Goal: Task Accomplishment & Management: Manage account settings

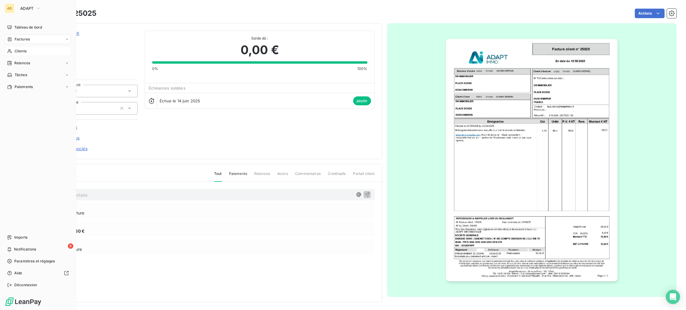
click at [24, 47] on div "Clients" at bounding box center [38, 51] width 66 height 10
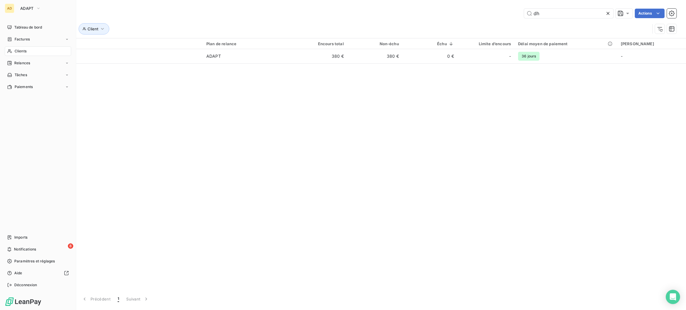
click at [24, 49] on span "Clients" at bounding box center [21, 51] width 12 height 5
click at [25, 50] on span "Clients" at bounding box center [21, 51] width 12 height 5
click at [28, 7] on span "ADAPT" at bounding box center [26, 8] width 13 height 5
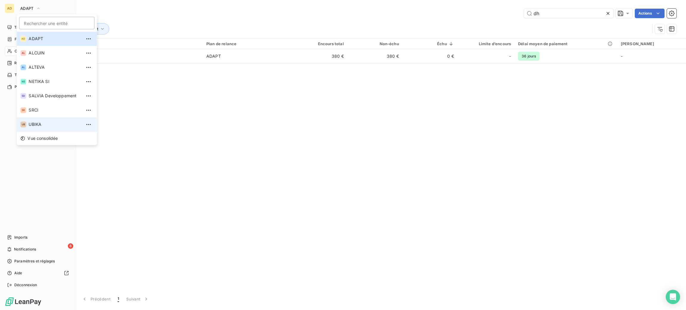
click at [42, 124] on span "UBIKA" at bounding box center [55, 124] width 53 height 6
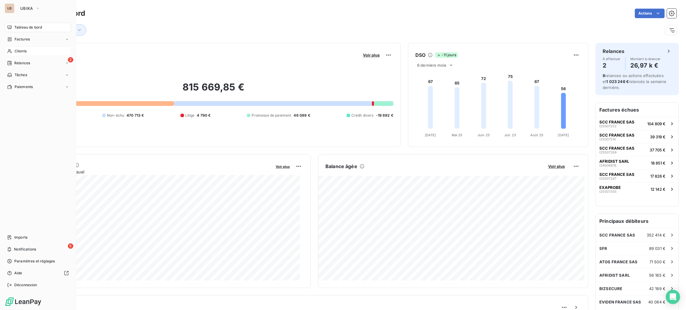
click at [17, 54] on div "Clients" at bounding box center [38, 51] width 66 height 10
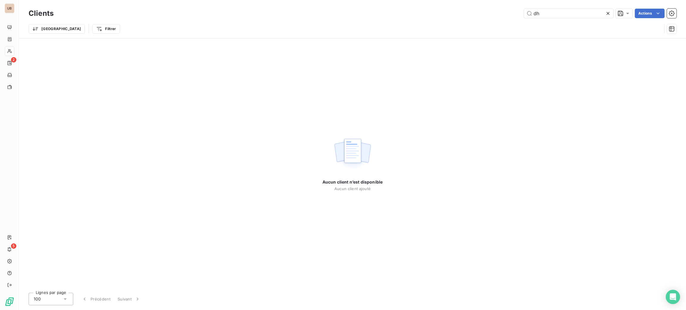
drag, startPoint x: 492, startPoint y: 14, endPoint x: 473, endPoint y: 8, distance: 20.4
click at [478, 11] on div "dh Actions" at bounding box center [369, 14] width 616 height 10
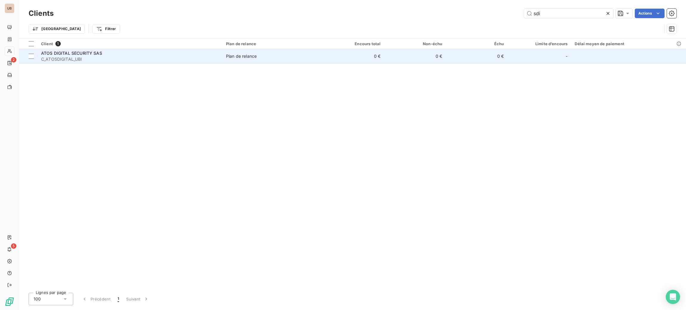
type input "sdi"
click at [101, 56] on span "C_ATOSDIGITAL_UBI" at bounding box center [130, 59] width 178 height 6
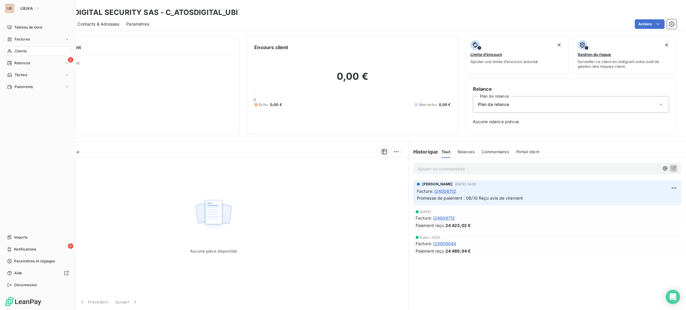
click at [21, 49] on span "Clients" at bounding box center [21, 51] width 12 height 5
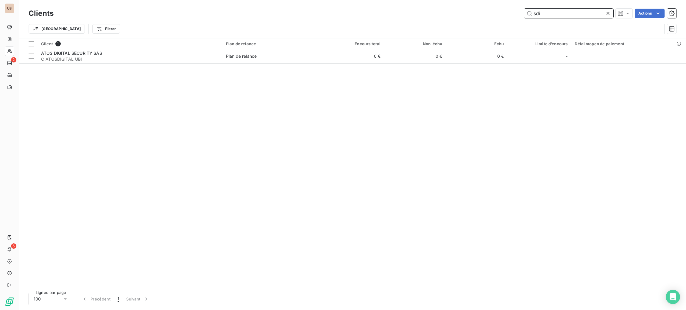
drag, startPoint x: 548, startPoint y: 15, endPoint x: 482, endPoint y: 1, distance: 67.6
click at [501, 10] on div "sdi Actions" at bounding box center [369, 14] width 616 height 10
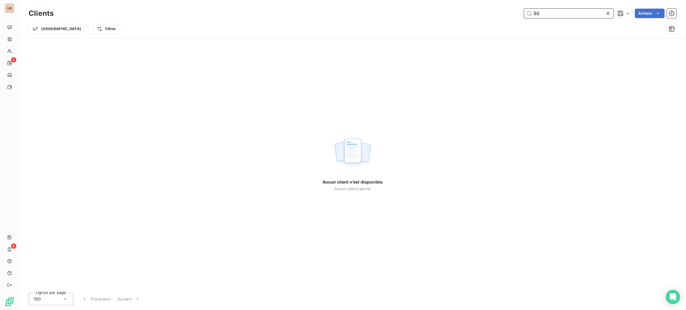
drag, startPoint x: 548, startPoint y: 12, endPoint x: 431, endPoint y: 8, distance: 116.8
click at [440, 10] on div "86 Actions" at bounding box center [369, 14] width 616 height 10
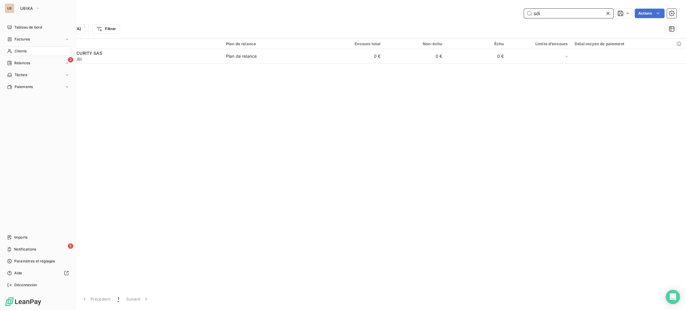
type input "sdi"
click at [13, 58] on nav "Tableau de bord Factures Clients 2 Relances Tâches Paiements" at bounding box center [38, 57] width 66 height 69
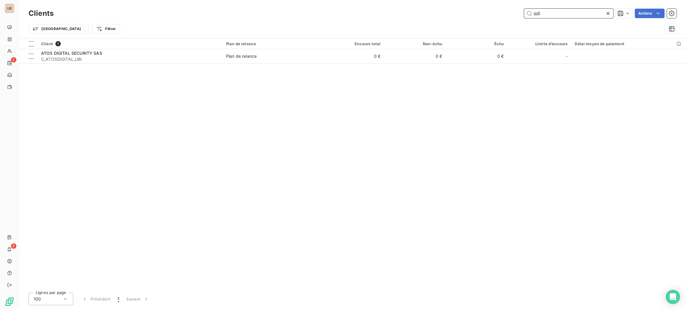
drag, startPoint x: 539, startPoint y: 18, endPoint x: 476, endPoint y: 18, distance: 63.1
click at [476, 18] on div "sdi Actions" at bounding box center [369, 14] width 616 height 10
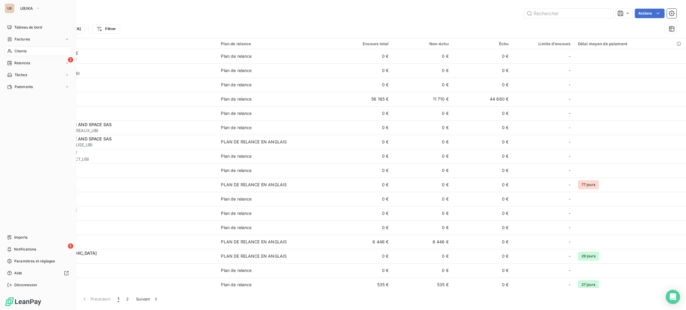
click at [24, 49] on span "Clients" at bounding box center [21, 51] width 12 height 5
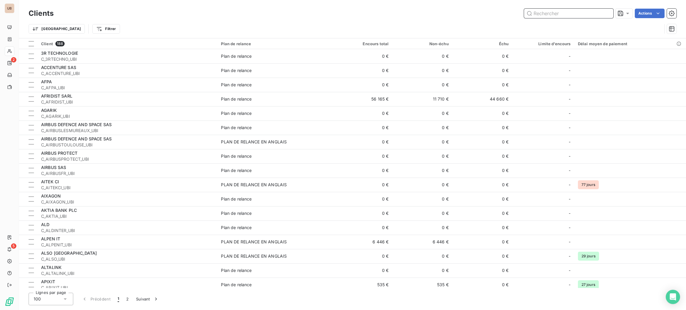
click at [564, 17] on input "text" at bounding box center [568, 14] width 89 height 10
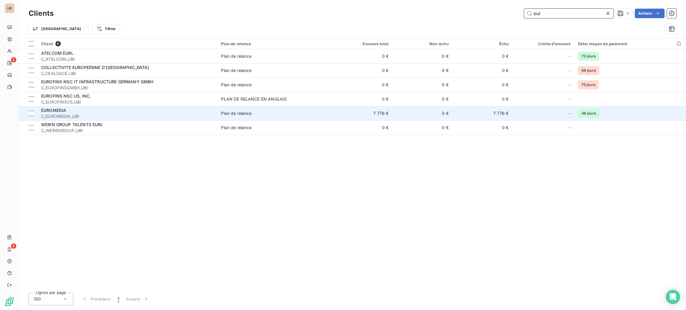
type input "eur"
click at [142, 109] on div "EUROMEDIA" at bounding box center [127, 110] width 173 height 6
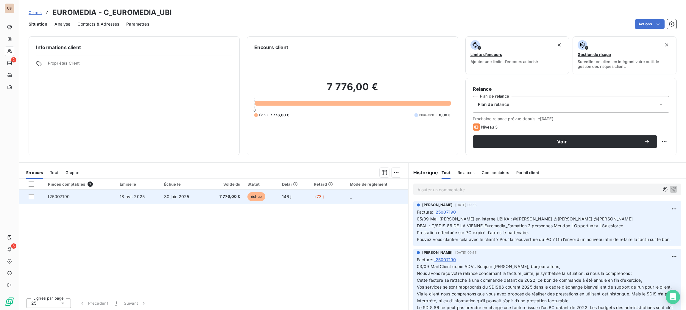
click at [258, 200] on span "échue" at bounding box center [256, 196] width 18 height 9
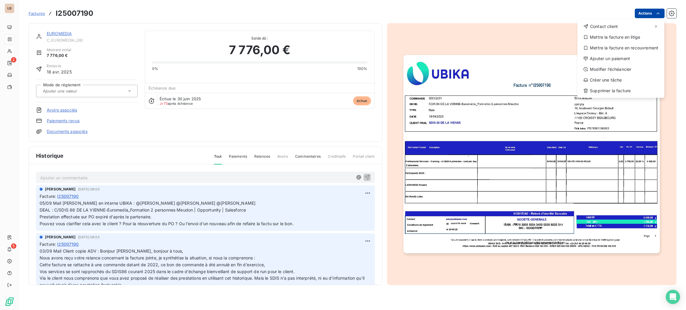
click at [622, 18] on div "Actions Contact client Mettre la facture en litige Mettre la facture en recouvr…" at bounding box center [389, 14] width 576 height 10
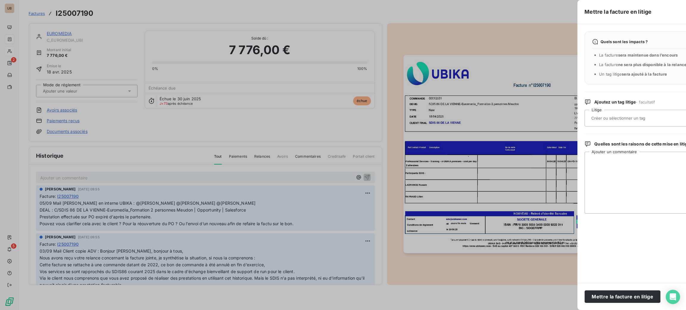
click at [622, 39] on div "Quels sont les impacts ?" at bounding box center [691, 42] width 199 height 6
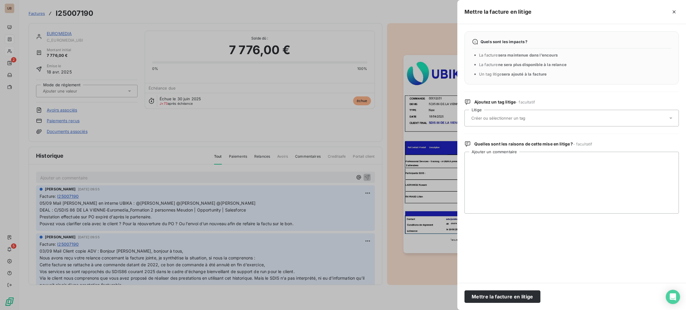
click at [519, 119] on input "text" at bounding box center [514, 118] width 87 height 5
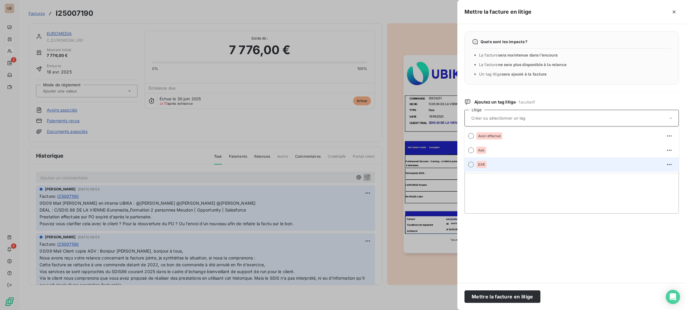
drag, startPoint x: 492, startPoint y: 152, endPoint x: 494, endPoint y: 160, distance: 8.1
click at [494, 160] on ul "Avoir effectué Adv EXR" at bounding box center [571, 150] width 214 height 45
click at [494, 160] on li "EXR" at bounding box center [571, 165] width 214 height 14
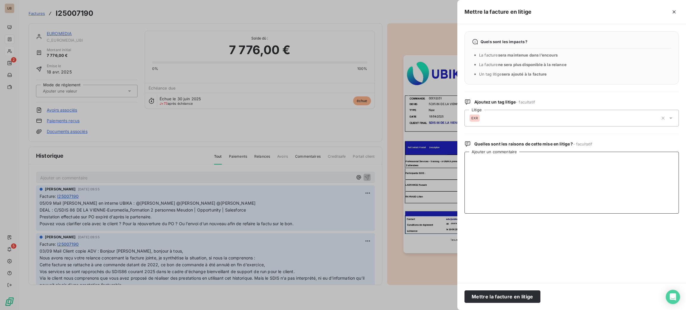
click at [496, 163] on textarea "Ajouter un commentaire" at bounding box center [571, 183] width 214 height 62
paste textarea "Pourriez vous me faire un retour sur une potentielle nouvelle commande ? Car je…"
type textarea "11/09 Mail Adeline : Pourriez vous me faire un retour sur une potentielle nouve…"
click at [480, 290] on div "Mettre la facture en litige" at bounding box center [571, 296] width 229 height 27
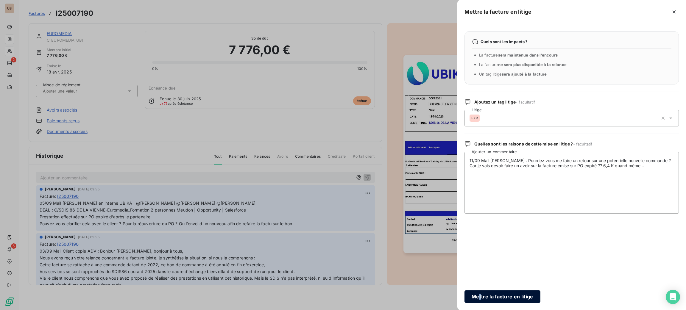
click at [480, 291] on button "Mettre la facture en litige" at bounding box center [502, 297] width 76 height 13
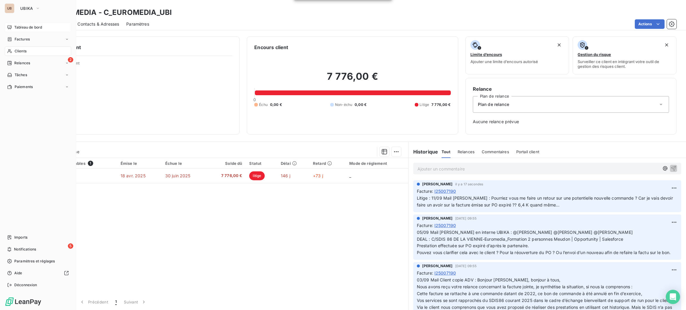
click at [27, 26] on span "Tableau de bord" at bounding box center [28, 27] width 28 height 5
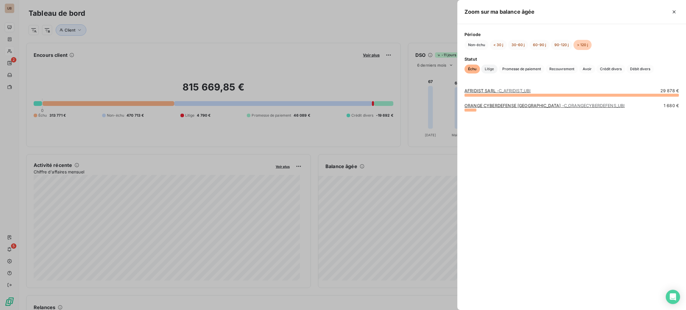
click at [488, 68] on span "Litige" at bounding box center [489, 69] width 16 height 9
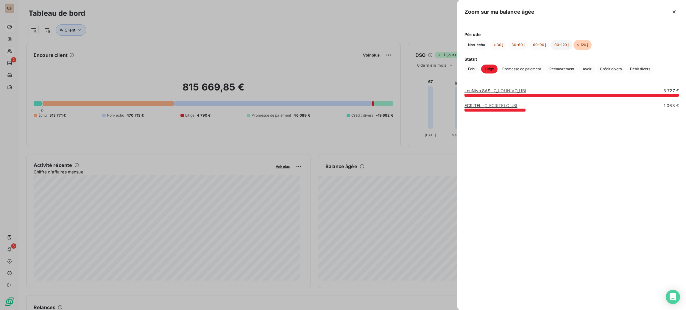
click at [556, 44] on button "90-120 j" at bounding box center [561, 45] width 21 height 10
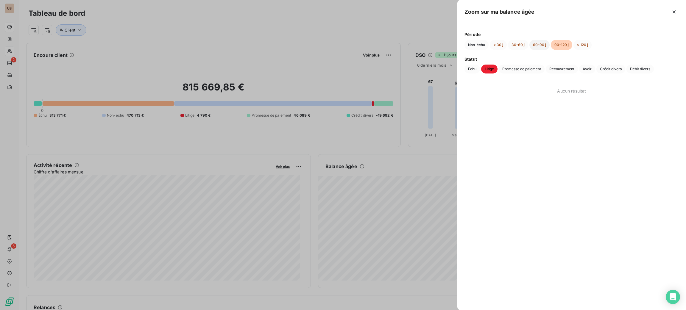
click at [535, 46] on button "60-90 j" at bounding box center [539, 45] width 20 height 10
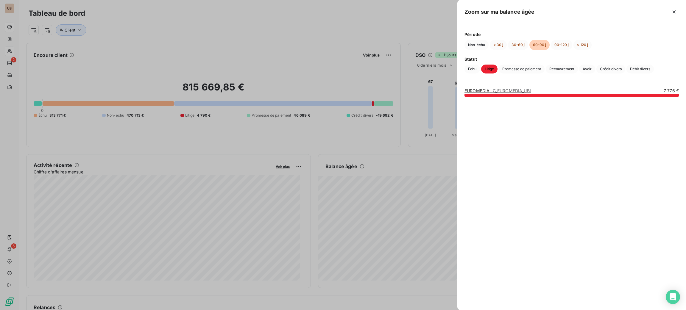
click at [361, 33] on div at bounding box center [343, 155] width 686 height 310
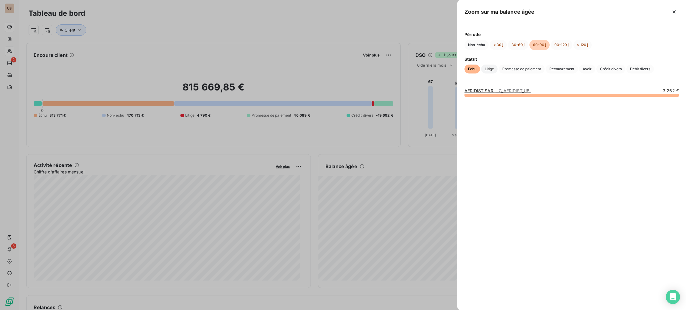
click at [495, 66] on span "Litige" at bounding box center [489, 69] width 16 height 9
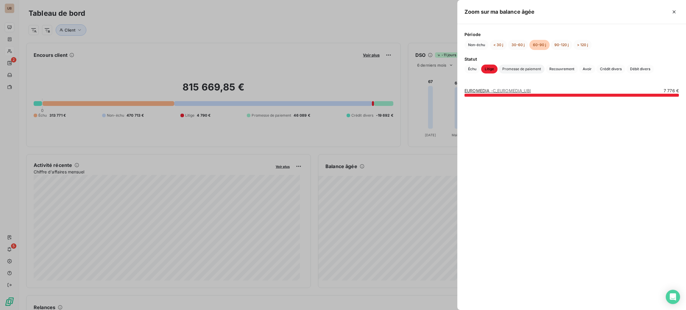
click at [512, 68] on span "Promesse de paiement" at bounding box center [522, 69] width 46 height 9
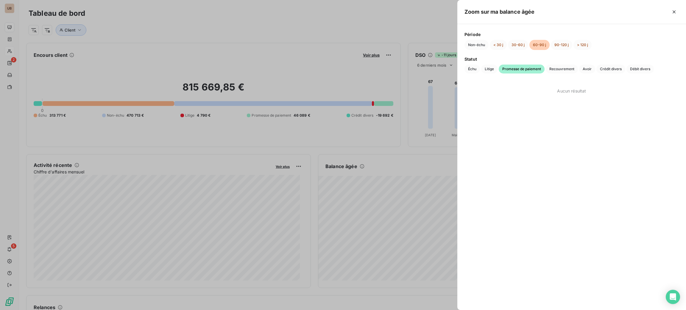
click at [372, 72] on div at bounding box center [343, 155] width 686 height 310
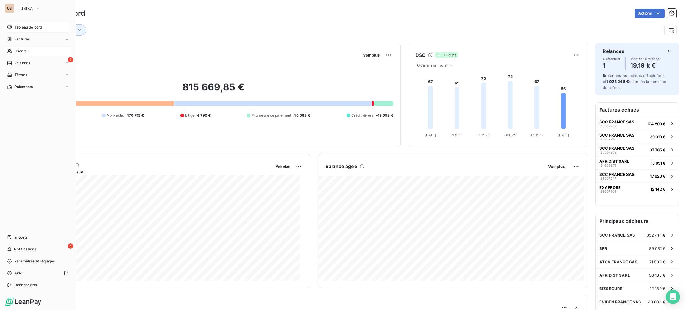
click at [30, 46] on div "Clients" at bounding box center [38, 51] width 66 height 10
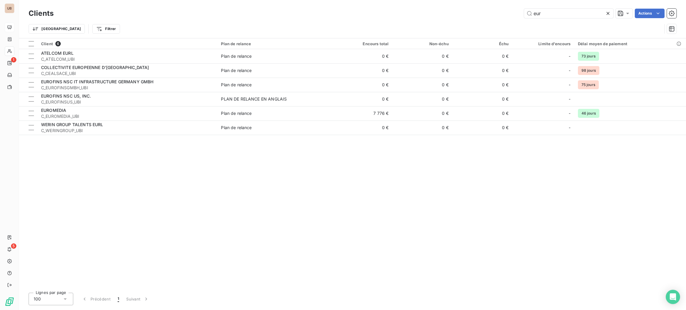
drag, startPoint x: 549, startPoint y: 13, endPoint x: 492, endPoint y: 13, distance: 57.5
click at [492, 13] on div "eur Actions" at bounding box center [369, 14] width 616 height 10
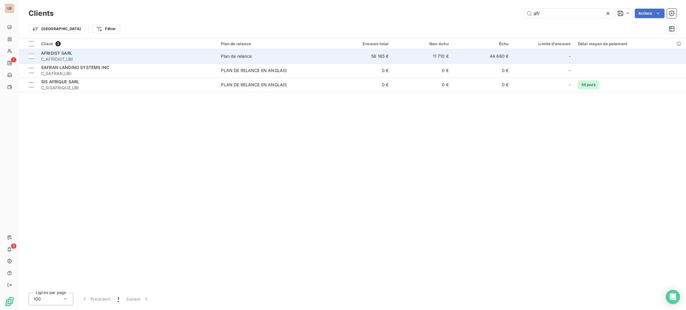
type input "afr"
click at [144, 55] on div "AFRIDIST SARL" at bounding box center [127, 53] width 173 height 6
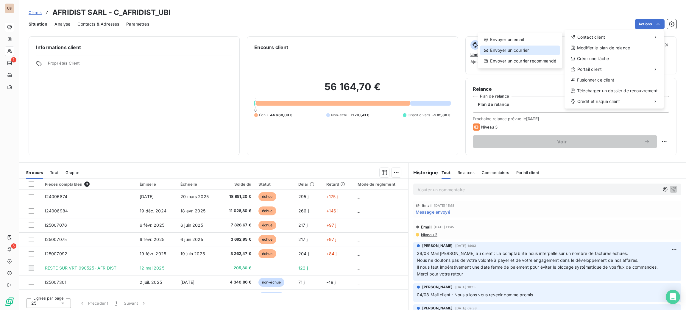
click at [532, 53] on div "Envoyer un courrier" at bounding box center [520, 51] width 80 height 10
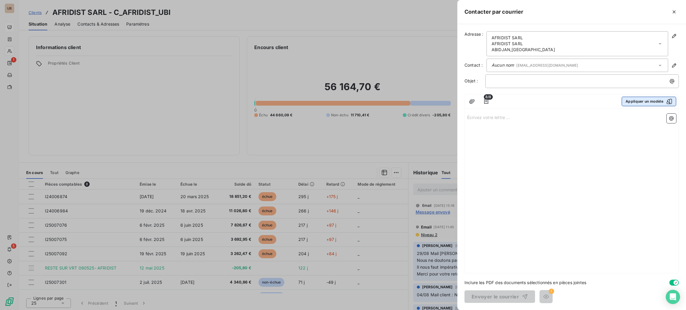
click at [643, 102] on button "Appliquer un modèle" at bounding box center [649, 102] width 54 height 10
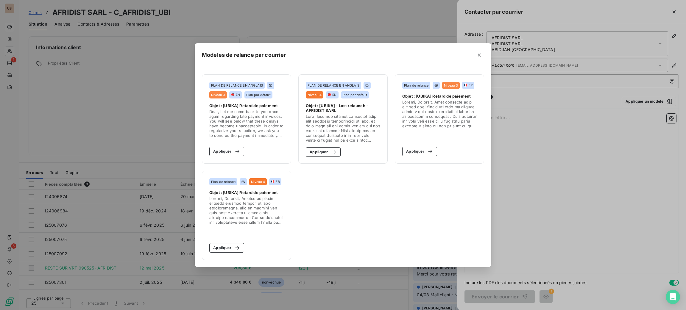
click at [425, 112] on span at bounding box center [439, 114] width 74 height 29
click at [442, 121] on span at bounding box center [439, 114] width 74 height 29
click at [428, 149] on icon "button" at bounding box center [430, 152] width 6 height 6
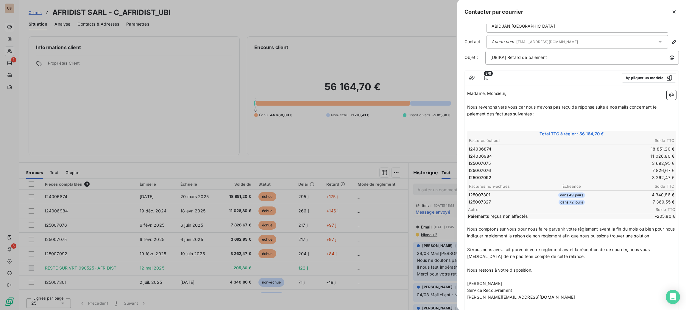
scroll to position [45, 0]
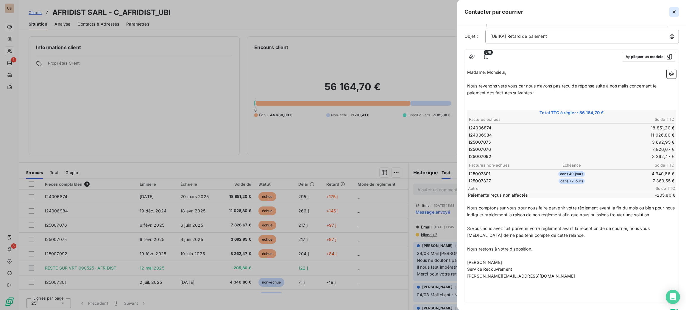
click at [677, 12] on button "button" at bounding box center [674, 12] width 10 height 10
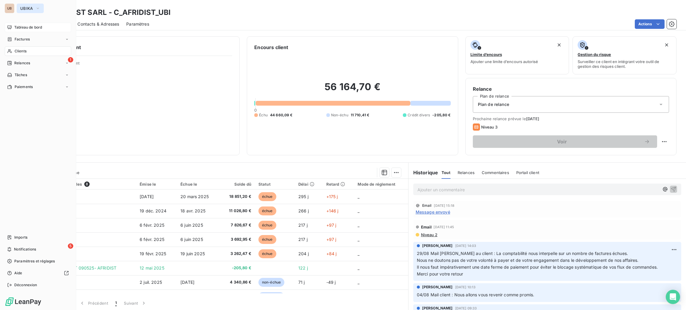
click at [27, 8] on span "UBIKA" at bounding box center [26, 8] width 13 height 5
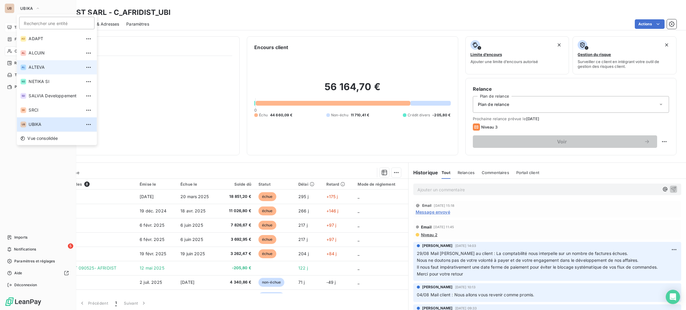
click at [47, 67] on span "ALTEVA" at bounding box center [55, 67] width 53 height 6
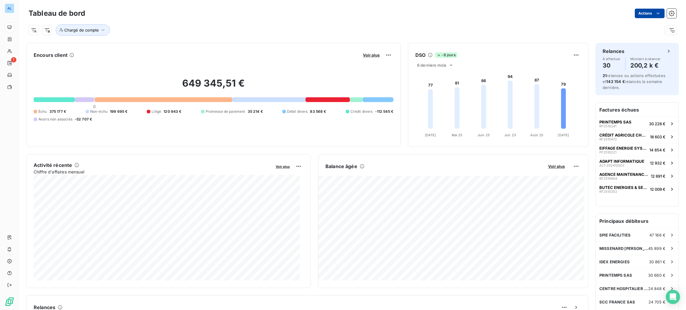
click at [635, 19] on div "Tableau de bord Actions Chargé de compte" at bounding box center [353, 21] width 648 height 29
click at [637, 17] on html "AL 1 Tableau de bord Actions Chargé de compte Encours client Voir plus 649 345,…" at bounding box center [343, 155] width 686 height 310
click at [475, 20] on html "AL 1 Tableau de bord Actions Chargé de compte Encours client Voir plus 649 345,…" at bounding box center [343, 155] width 686 height 310
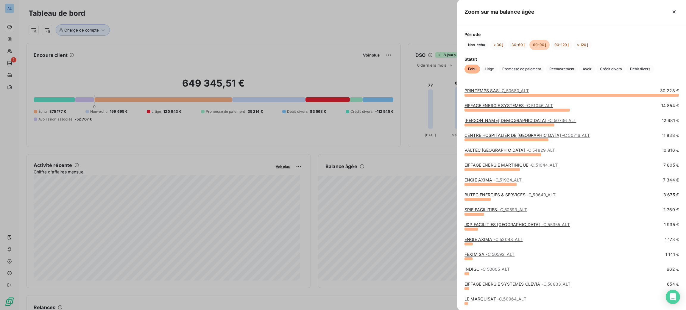
click at [494, 93] on div "PRINTEMPS SAS - C_50680_ALT" at bounding box center [496, 91] width 64 height 6
click at [498, 92] on link "PRINTEMPS SAS - C_50680_ALT" at bounding box center [496, 90] width 64 height 5
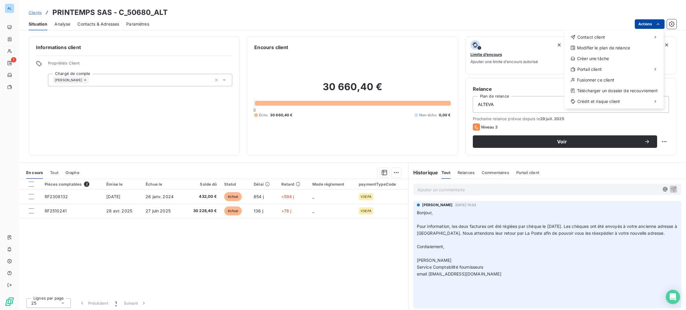
click at [646, 23] on html "AL 1 Clients PRINTEMPS SAS - C_50680_ALT Situation Analyse Contacts & Adresses …" at bounding box center [343, 155] width 686 height 310
click at [545, 50] on div "Envoyer un courrier" at bounding box center [520, 51] width 80 height 10
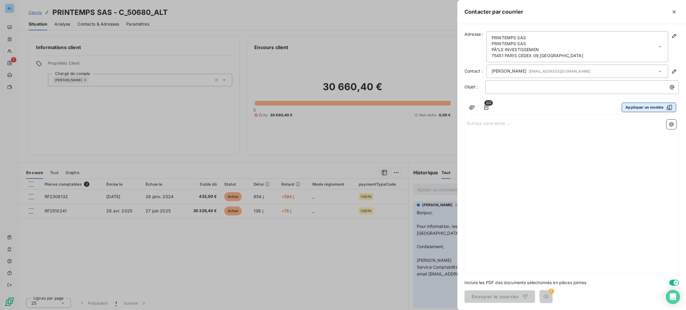
click at [637, 103] on div "2/2 Appliquer un modèle" at bounding box center [572, 107] width 214 height 15
click at [637, 103] on button "Appliquer un modèle" at bounding box center [649, 108] width 54 height 10
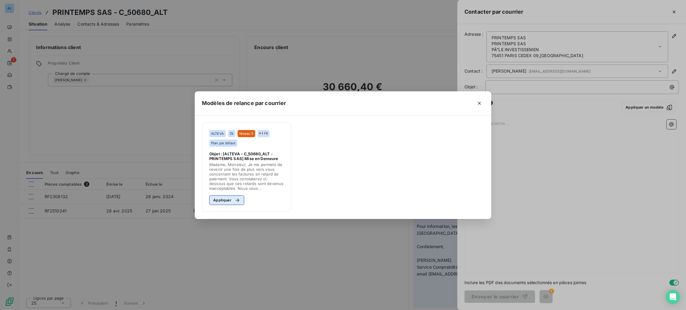
click at [230, 204] on button "Appliquer" at bounding box center [226, 201] width 35 height 10
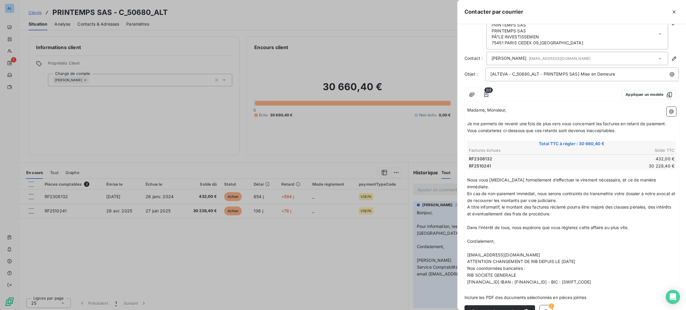
scroll to position [20, 0]
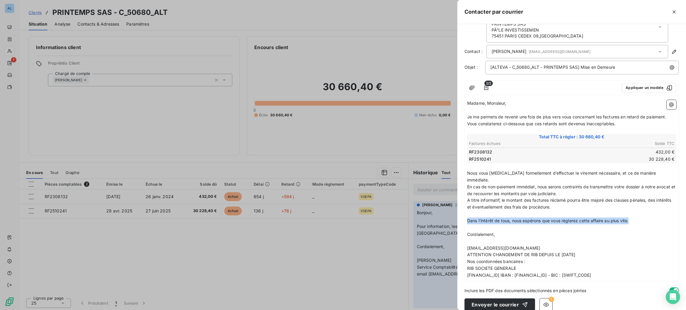
drag, startPoint x: 633, startPoint y: 215, endPoint x: 468, endPoint y: 211, distance: 165.3
click at [468, 218] on p "Dans l’intérêt de tous, nous espérons que vous règlerez cette affaire au plus v…" at bounding box center [571, 221] width 209 height 7
copy span "Dans l’intérêt de tous, nous espérons que vous règlerez cette affaire au plus v…"
click at [673, 14] on icon "button" at bounding box center [674, 12] width 6 height 6
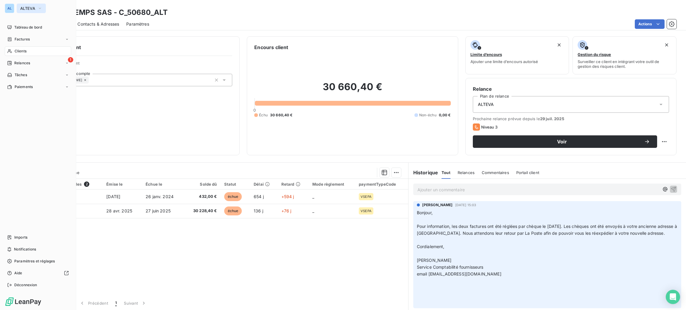
click at [29, 10] on span "ALTEVA" at bounding box center [27, 8] width 15 height 5
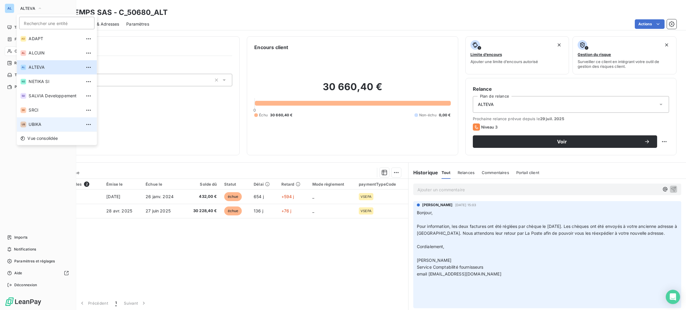
click at [41, 126] on span "UBIKA" at bounding box center [55, 124] width 53 height 6
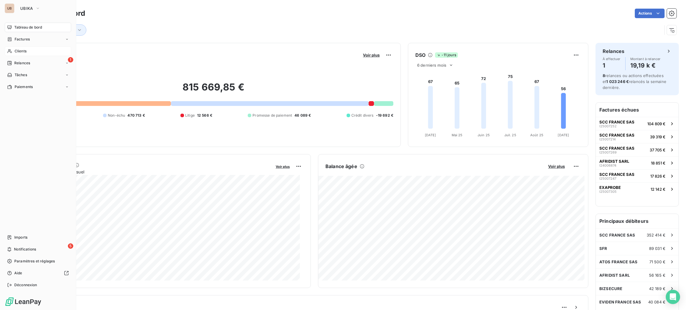
click at [29, 50] on div "Clients" at bounding box center [38, 51] width 66 height 10
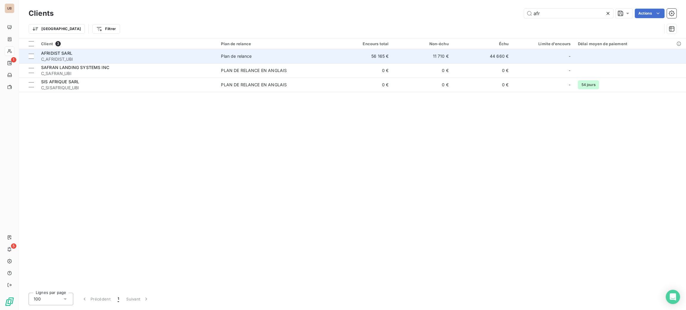
click at [106, 58] on span "C_AFRIDIST_UBI" at bounding box center [127, 59] width 173 height 6
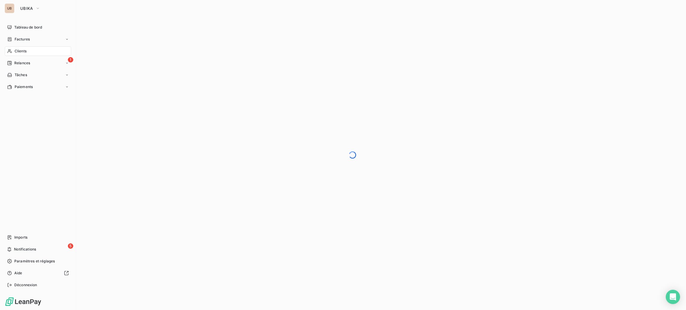
click at [19, 49] on span "Clients" at bounding box center [21, 51] width 12 height 5
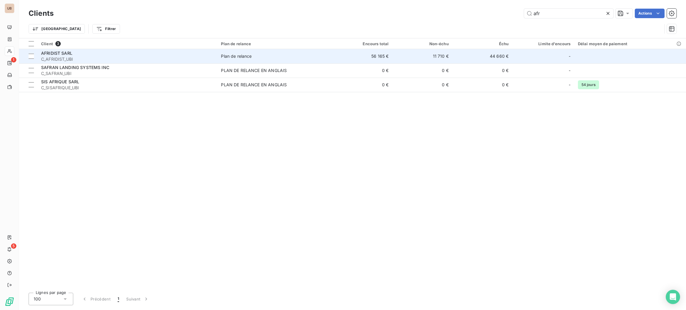
click at [85, 60] on span "C_AFRIDIST_UBI" at bounding box center [127, 59] width 173 height 6
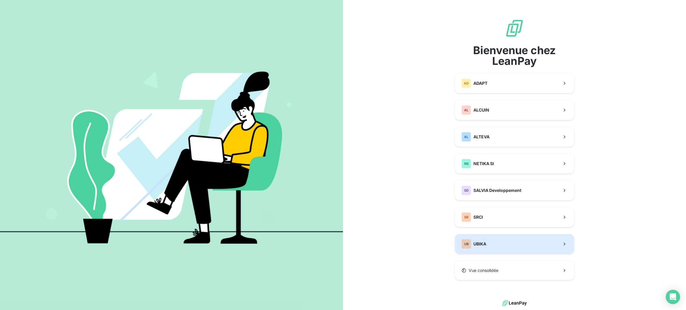
click at [486, 249] on button "UB UBIKA" at bounding box center [514, 244] width 119 height 20
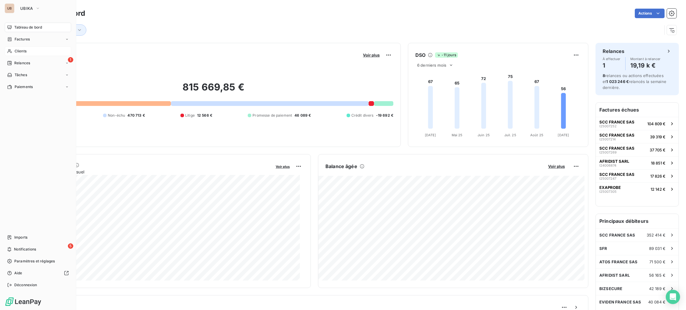
click at [19, 55] on div "Clients" at bounding box center [38, 51] width 66 height 10
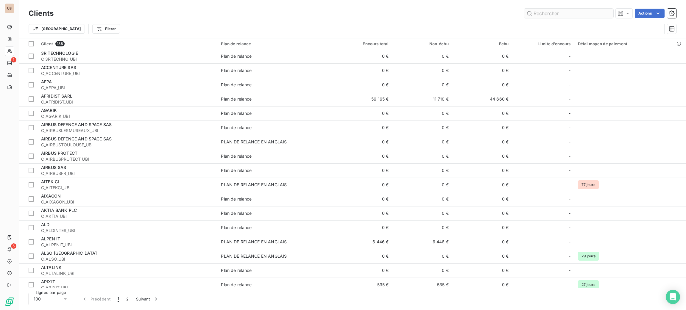
click at [542, 17] on input "text" at bounding box center [568, 14] width 89 height 10
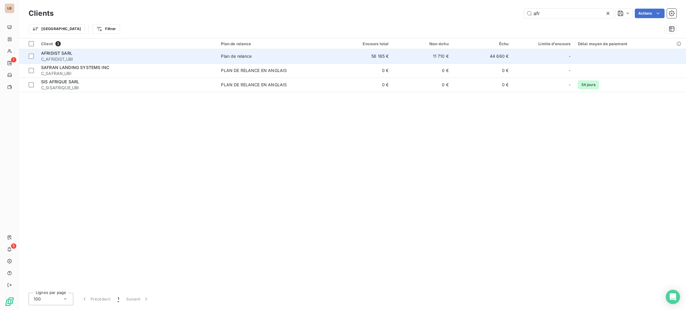
type input "afr"
click at [237, 53] on div "Plan de relance" at bounding box center [236, 56] width 31 height 6
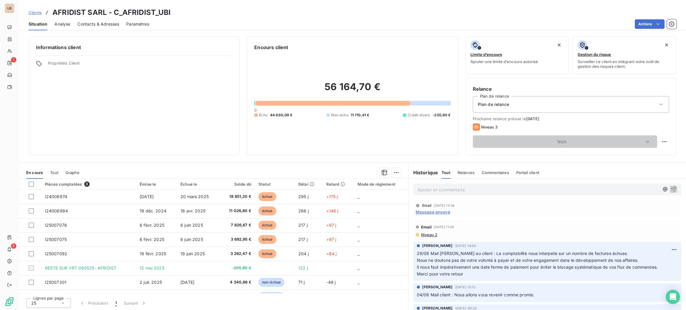
click at [437, 191] on p "Ajouter un commentaire ﻿" at bounding box center [538, 189] width 242 height 7
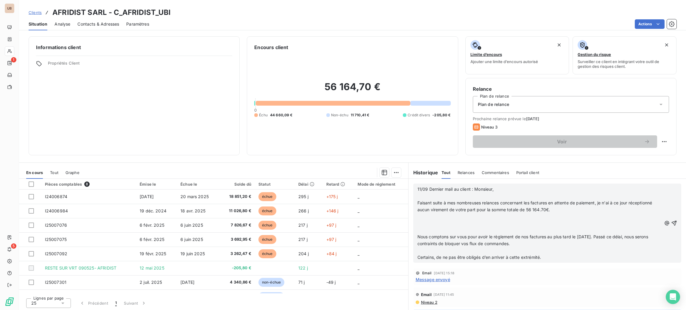
click at [426, 228] on p "﻿" at bounding box center [539, 230] width 244 height 7
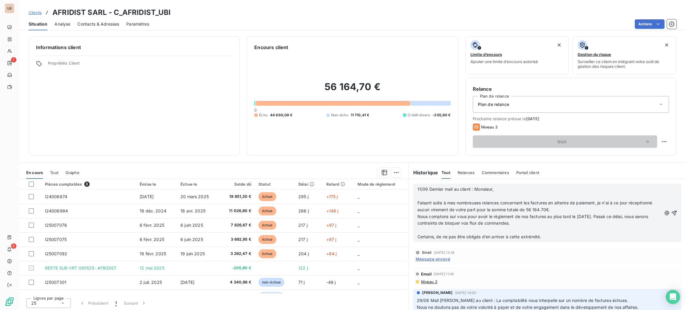
click at [427, 228] on p "﻿" at bounding box center [539, 230] width 244 height 7
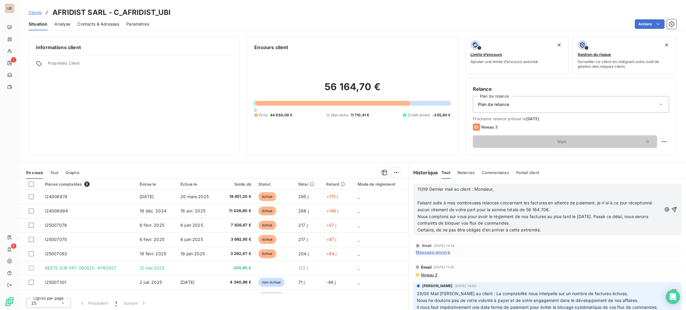
click at [427, 194] on p "﻿" at bounding box center [539, 196] width 244 height 7
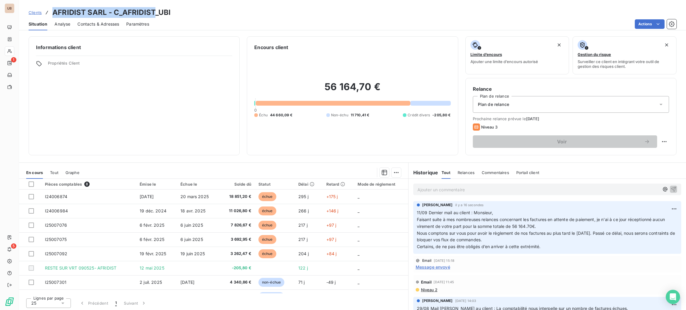
drag, startPoint x: 152, startPoint y: 13, endPoint x: 51, endPoint y: 1, distance: 101.6
click at [51, 1] on div "Clients AFRIDIST SARL - C_AFRIDIST_UBI Situation Analyse Contacts & Adresses Pa…" at bounding box center [352, 15] width 667 height 30
copy h3 "AFRIDIST SARL - C_AFRIDIST"
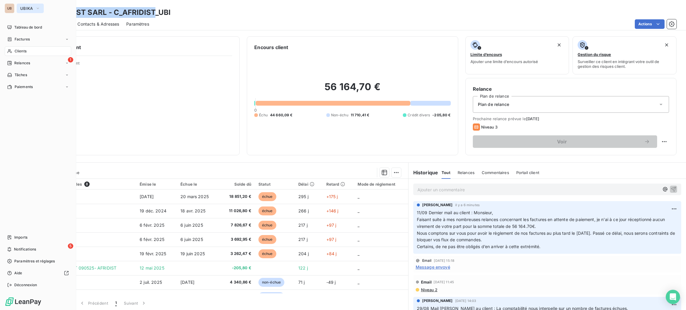
click at [25, 7] on span "UBIKA" at bounding box center [26, 8] width 13 height 5
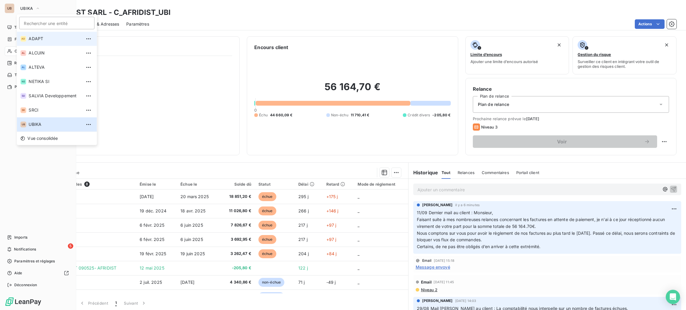
click at [43, 38] on span "ADAPT" at bounding box center [55, 39] width 53 height 6
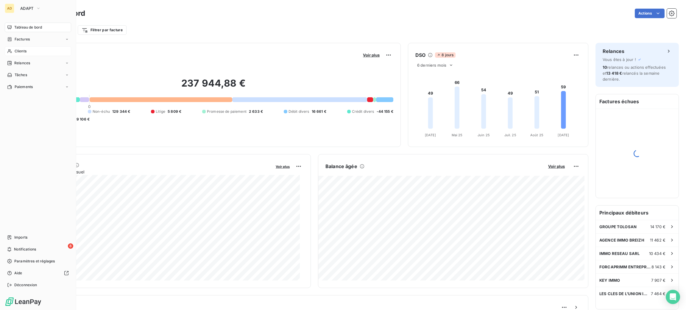
click at [24, 52] on span "Clients" at bounding box center [21, 51] width 12 height 5
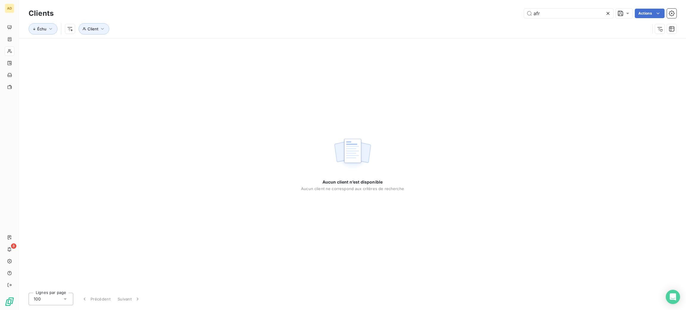
drag, startPoint x: 548, startPoint y: 13, endPoint x: 512, endPoint y: 16, distance: 35.6
click at [524, 18] on div "afr" at bounding box center [568, 14] width 89 height 10
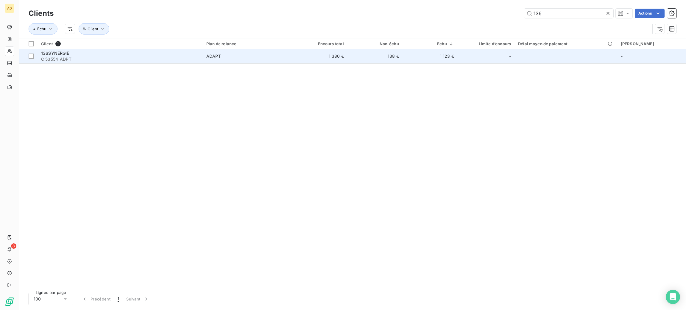
type input "136"
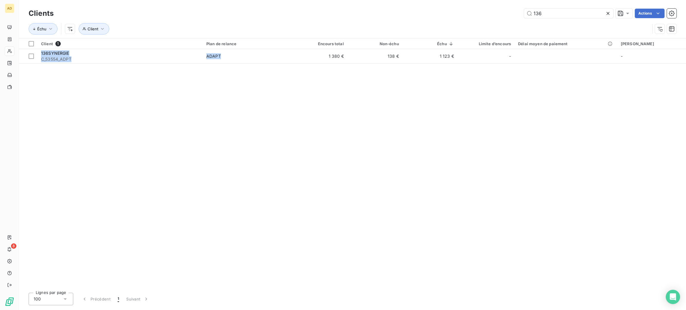
drag, startPoint x: 292, startPoint y: 58, endPoint x: 355, endPoint y: 98, distance: 74.5
click at [354, 96] on div "Client 1 Plan de relance Encours total Non-échu Échu Limite d’encours Délai moy…" at bounding box center [352, 163] width 667 height 250
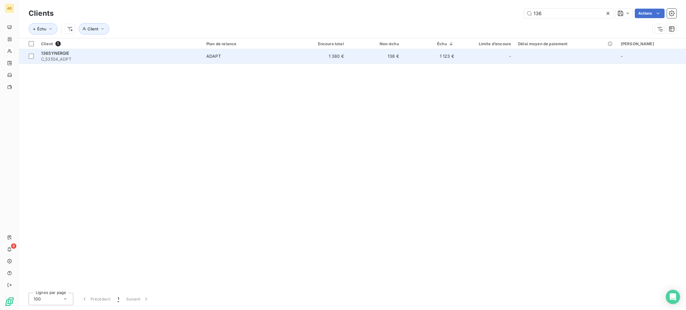
click at [136, 55] on div "136SYNERGIE" at bounding box center [120, 53] width 158 height 6
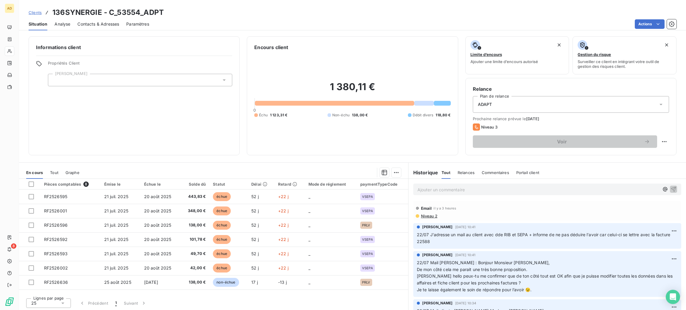
click at [101, 23] on span "Contacts & Adresses" at bounding box center [98, 24] width 42 height 6
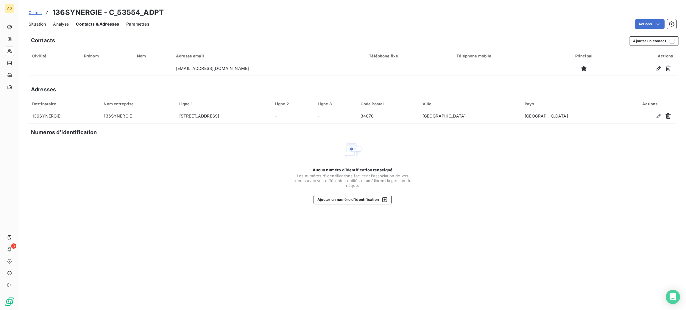
click at [38, 24] on span "Situation" at bounding box center [37, 24] width 17 height 6
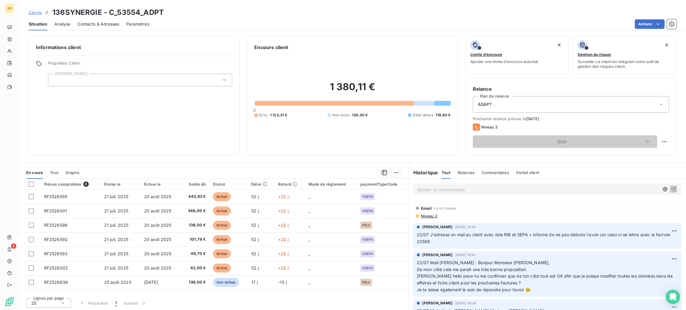
click at [105, 24] on span "Contacts & Adresses" at bounding box center [98, 24] width 42 height 6
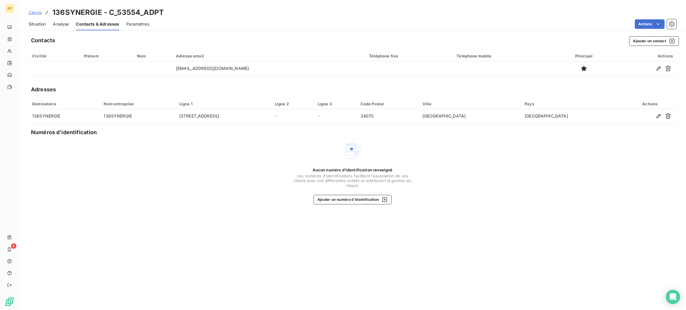
click at [43, 23] on span "Situation" at bounding box center [37, 24] width 17 height 6
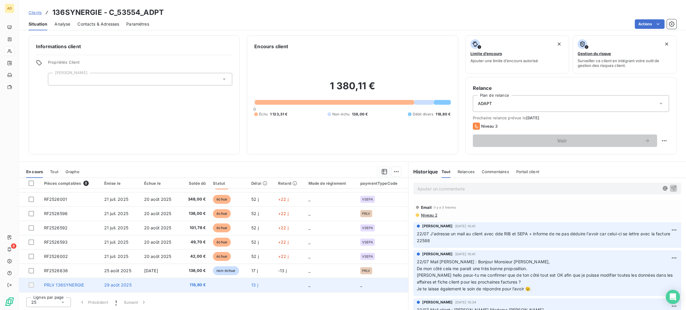
click at [213, 280] on td at bounding box center [228, 285] width 38 height 14
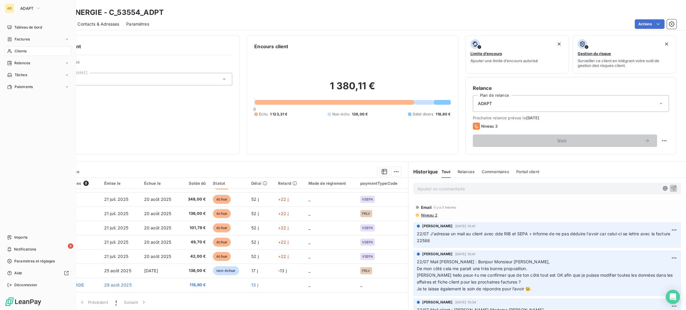
click at [19, 53] on span "Clients" at bounding box center [21, 51] width 12 height 5
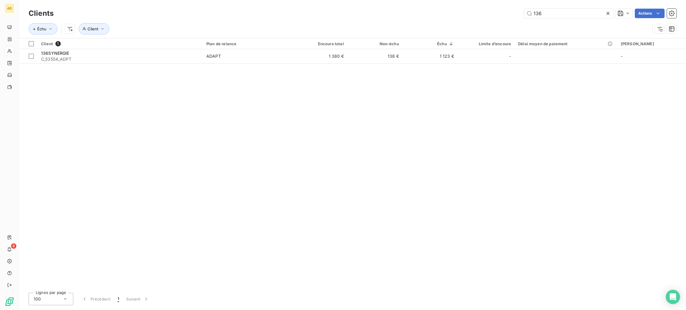
drag, startPoint x: 548, startPoint y: 15, endPoint x: 508, endPoint y: 14, distance: 39.6
click at [508, 14] on div "136 Actions" at bounding box center [369, 14] width 616 height 10
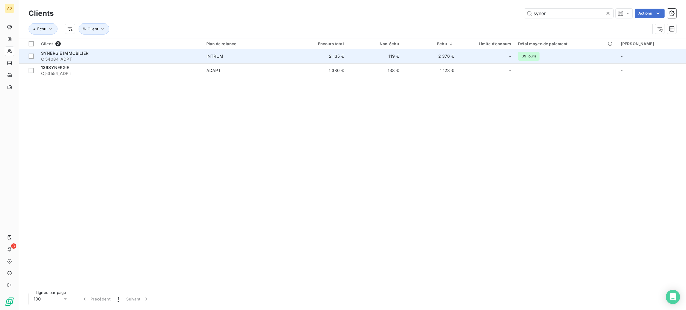
type input "syner"
click at [315, 58] on td "2 135 €" at bounding box center [319, 56] width 55 height 14
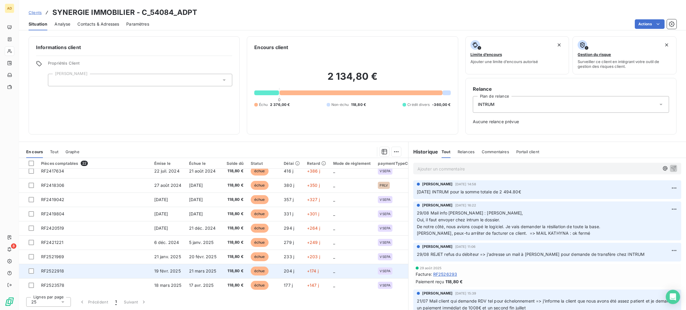
scroll to position [193, 0]
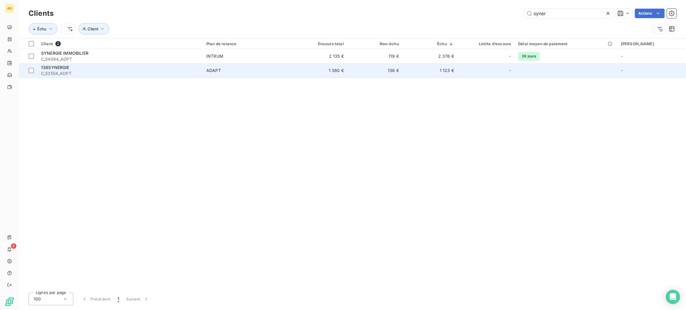
click at [158, 68] on div "136SYNERGIE" at bounding box center [120, 68] width 158 height 6
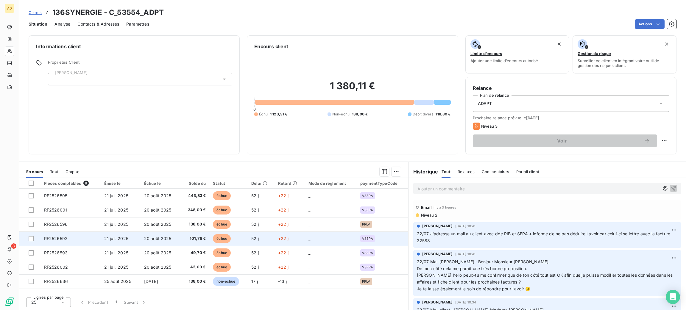
click at [421, 215] on span "Niveau 2" at bounding box center [428, 215] width 17 height 5
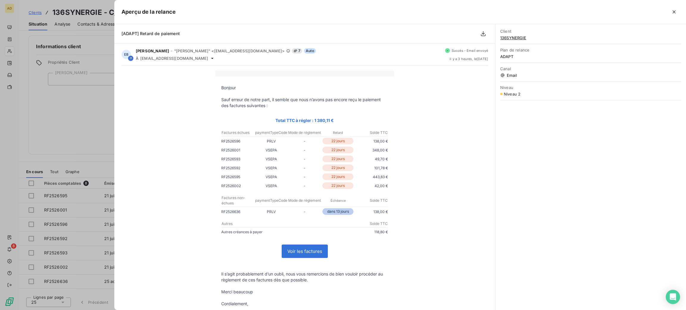
click at [673, 11] on icon "button" at bounding box center [674, 12] width 6 height 6
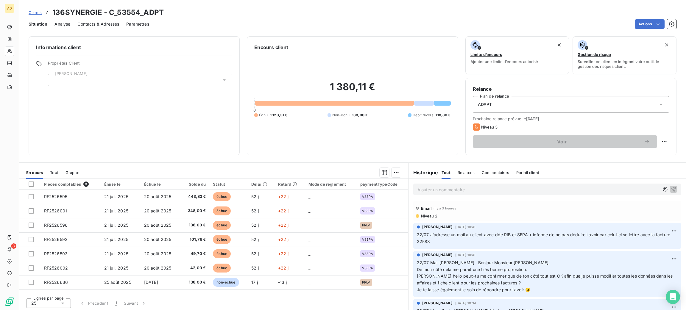
click at [110, 23] on span "Contacts & Adresses" at bounding box center [98, 24] width 42 height 6
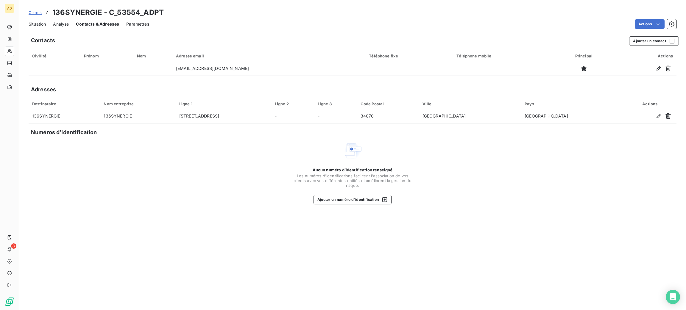
click at [33, 24] on span "Situation" at bounding box center [37, 24] width 17 height 6
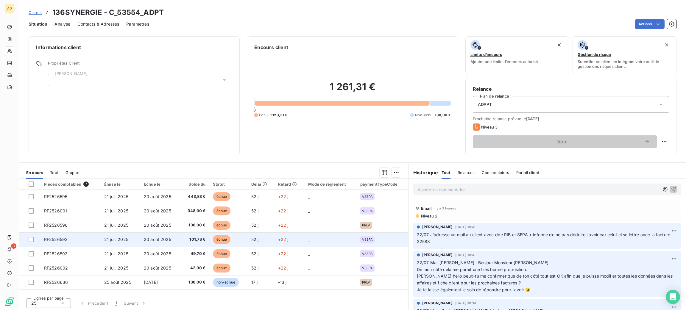
scroll to position [1, 0]
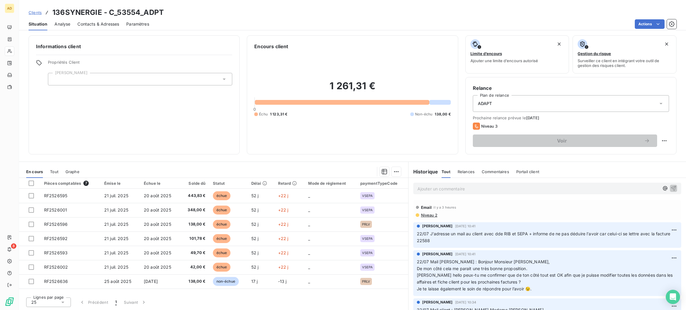
click at [436, 189] on p "Ajouter un commentaire ﻿" at bounding box center [538, 188] width 242 height 7
click at [497, 191] on p "11/09 Teams ADAPT afin de contac" at bounding box center [538, 188] width 242 height 7
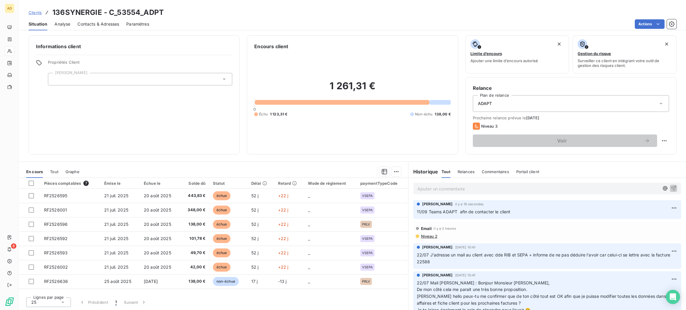
click at [497, 191] on p "Ajouter un commentaire ﻿" at bounding box center [538, 188] width 242 height 7
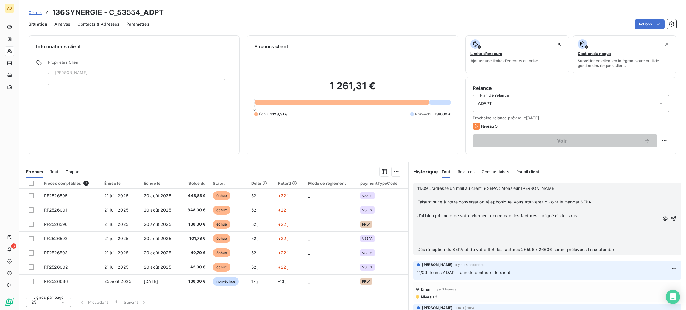
click at [451, 239] on p "﻿" at bounding box center [538, 236] width 242 height 7
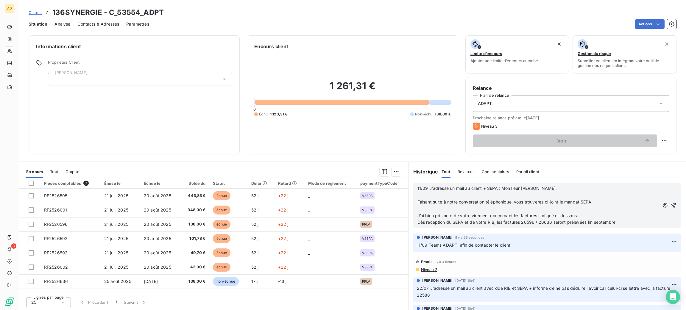
click at [436, 201] on span "Faisant suite à notre conversation téléphonique, vous trouverez ci-joint le man…" at bounding box center [504, 201] width 175 height 5
click at [436, 207] on p "﻿" at bounding box center [538, 209] width 242 height 7
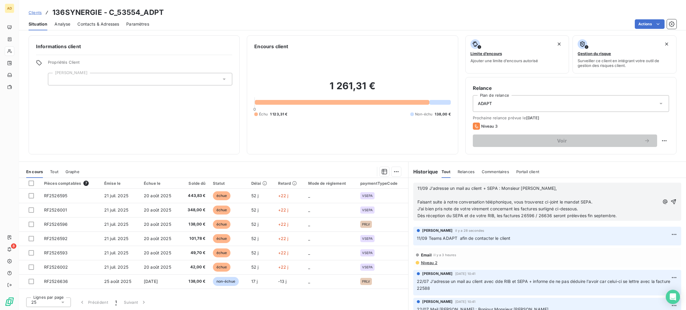
click at [436, 195] on p "﻿" at bounding box center [538, 195] width 242 height 7
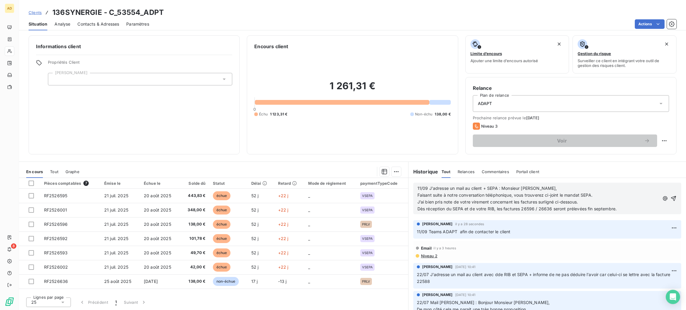
click at [576, 199] on span "J’ai bien pris note de votre virement concernant les factures surligné ci-desso…" at bounding box center [497, 201] width 160 height 5
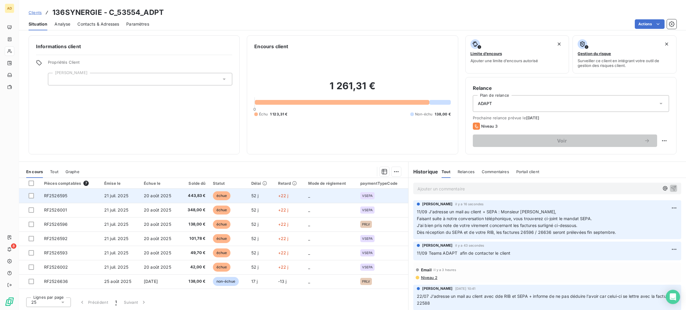
click at [131, 201] on td "21 juil. 2025" at bounding box center [121, 196] width 40 height 14
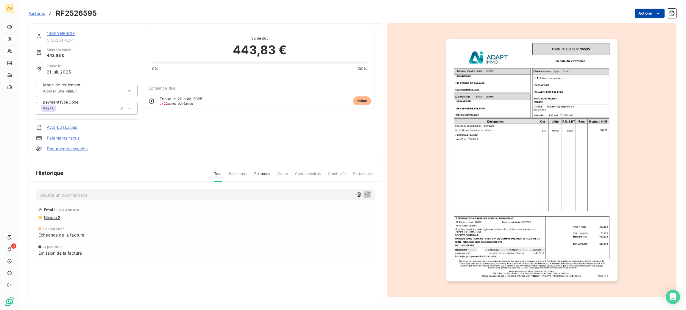
click at [635, 12] on html "AD 8 Factures RF2526595 Actions 136SYNERGIE C_53554_ADPT Montant initial 443,83…" at bounding box center [343, 155] width 686 height 310
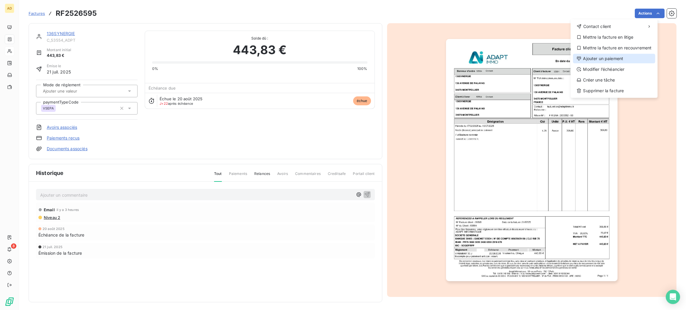
click at [620, 61] on div "Ajouter un paiement" at bounding box center [614, 59] width 82 height 10
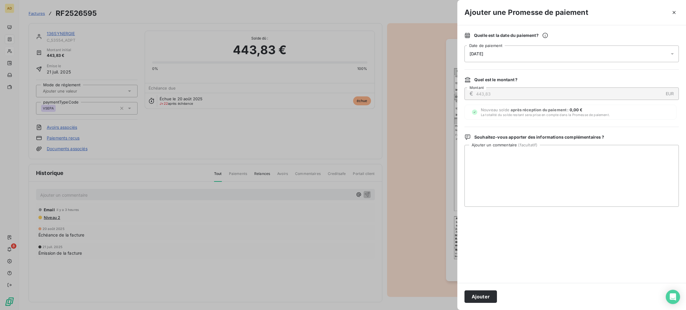
click at [542, 54] on div "[DATE]" at bounding box center [571, 54] width 214 height 17
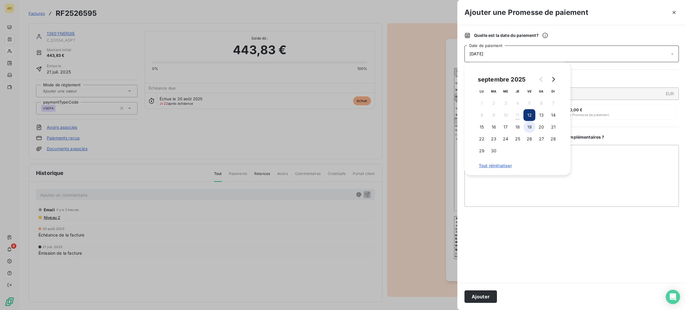
click at [530, 125] on button "19" at bounding box center [529, 127] width 12 height 12
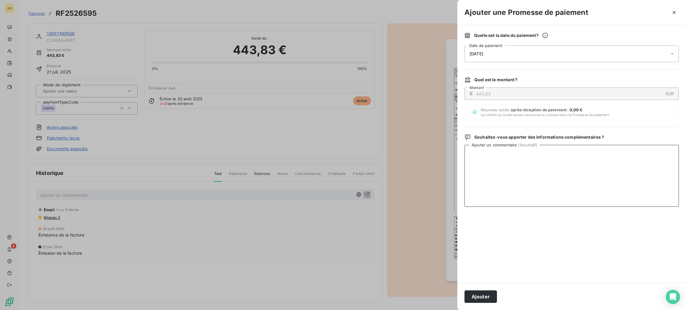
click at [588, 171] on textarea "Ajouter un commentaire ( facultatif )" at bounding box center [571, 176] width 214 height 62
drag, startPoint x: 576, startPoint y: 160, endPoint x: 462, endPoint y: 155, distance: 113.8
click at [462, 155] on div "Quelle est la date du paiement ? [DATE] Date de paiement Quel est le montant ? …" at bounding box center [571, 154] width 229 height 258
type textarea "11/09 Appelé le client => virement ce jour"
click at [673, 13] on icon "button" at bounding box center [674, 13] width 6 height 6
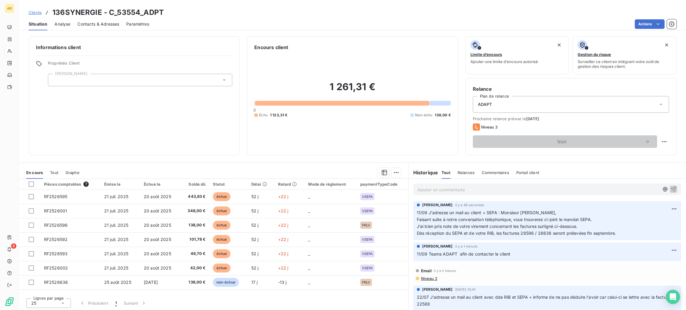
drag, startPoint x: 474, startPoint y: 194, endPoint x: 468, endPoint y: 187, distance: 8.5
click at [473, 193] on div "Ajouter un commentaire ﻿" at bounding box center [547, 190] width 268 height 12
click at [468, 187] on p "Ajouter un commentaire ﻿" at bounding box center [538, 189] width 242 height 7
drag, startPoint x: 142, startPoint y: 14, endPoint x: 49, endPoint y: 10, distance: 92.7
click at [49, 10] on div "Clients 136SYNERGIE - C_53554_ADPT" at bounding box center [96, 12] width 135 height 11
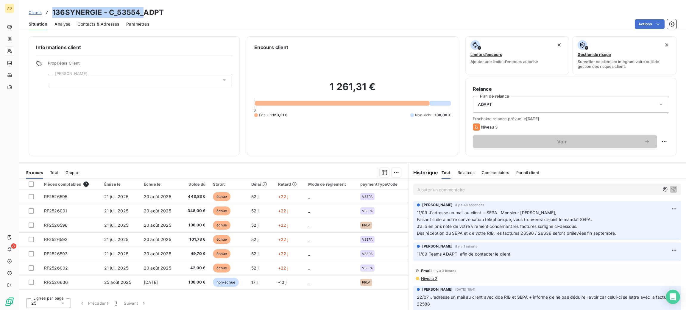
copy h3 "136SYNERGIE - C_53554_"
click at [132, 114] on div "Informations client Propriétés Client [PERSON_NAME]" at bounding box center [134, 95] width 211 height 119
click at [437, 190] on p "Ajouter un commentaire ﻿" at bounding box center [538, 189] width 242 height 7
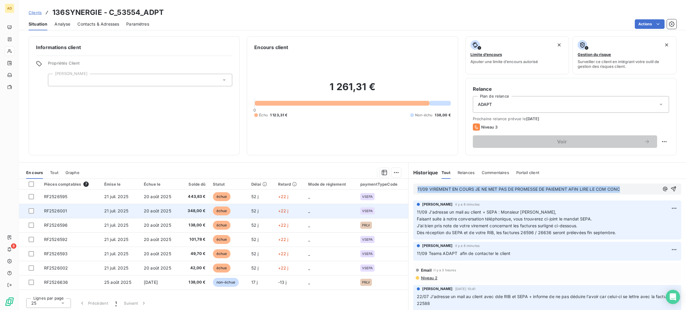
drag, startPoint x: 629, startPoint y: 188, endPoint x: 397, endPoint y: 208, distance: 232.3
click at [397, 208] on div "En cours Tout Graphe Pièces comptables 7 Émise le Échue le Solde dû Statut Déla…" at bounding box center [352, 237] width 667 height 149
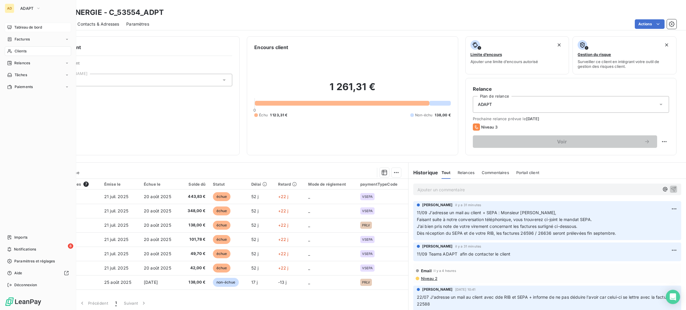
click at [18, 27] on span "Tableau de bord" at bounding box center [28, 27] width 28 height 5
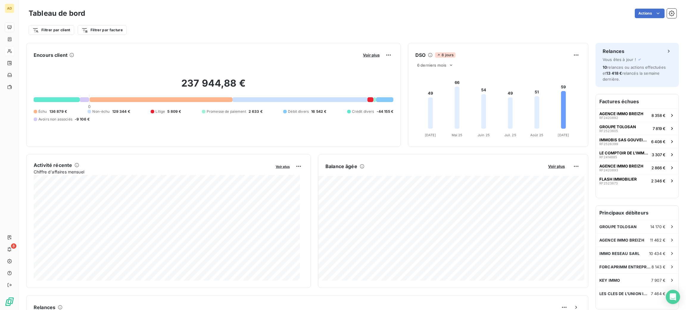
click at [545, 42] on div "Encours client Voir plus 237 944,88 € 0 Échu 136 879 € Non-échu 129 344 € Litig…" at bounding box center [352, 304] width 667 height 531
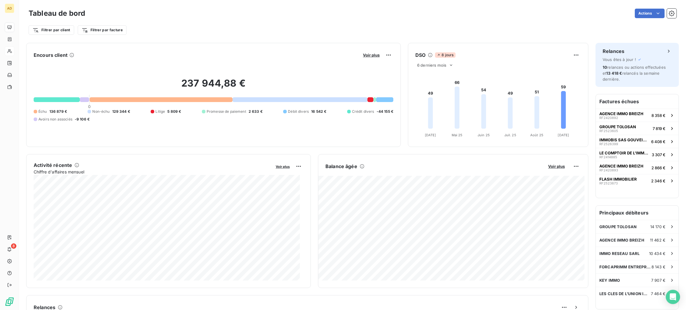
click at [545, 42] on div "Encours client Voir plus 237 944,88 € 0 Échu 136 879 € Non-échu 129 344 € Litig…" at bounding box center [352, 304] width 667 height 531
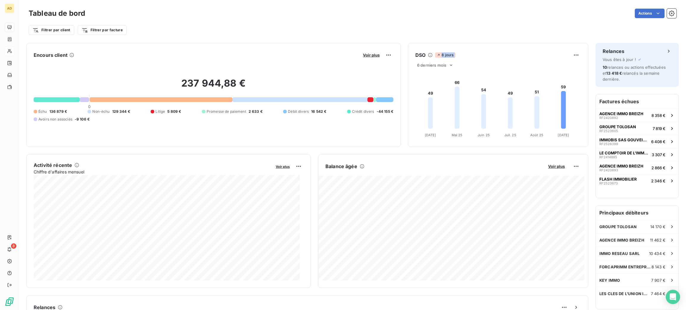
click at [545, 42] on div "Encours client Voir plus 237 944,88 € 0 Échu 136 879 € Non-échu 129 344 € Litig…" at bounding box center [352, 304] width 667 height 531
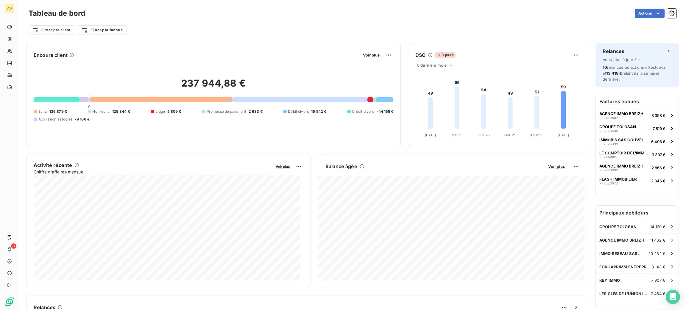
click at [545, 42] on div "Encours client Voir plus 237 944,88 € 0 Échu 136 879 € Non-échu 129 344 € Litig…" at bounding box center [352, 304] width 667 height 531
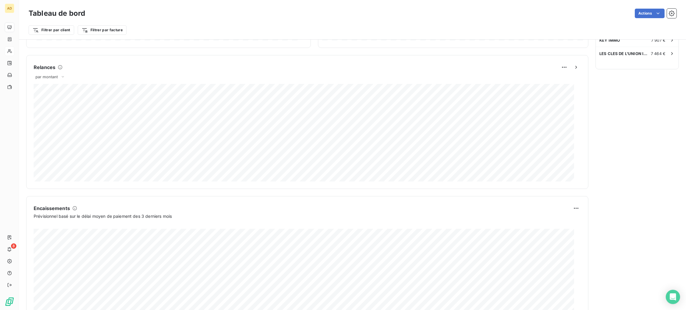
scroll to position [270, 0]
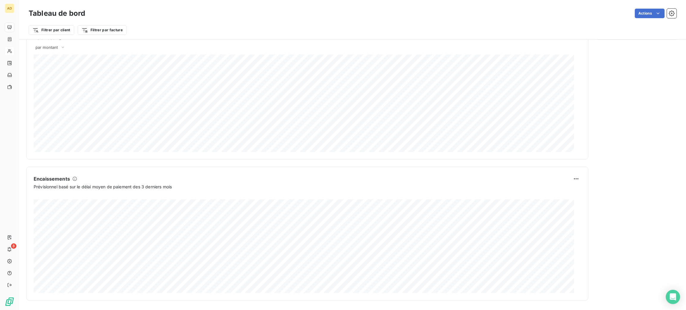
click at [375, 310] on html "AD 8 Tableau de bord Actions Filtrer par client Filtrer par facture Encours cli…" at bounding box center [343, 155] width 686 height 310
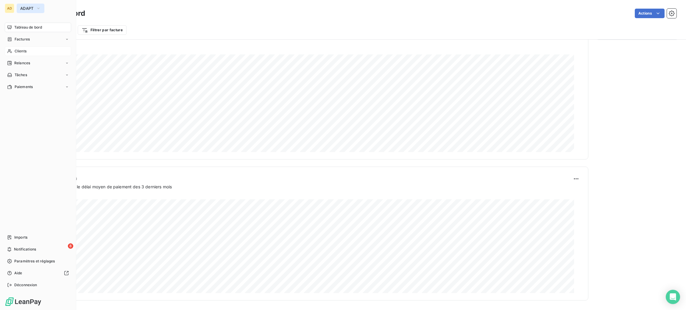
click at [24, 7] on span "ADAPT" at bounding box center [26, 8] width 13 height 5
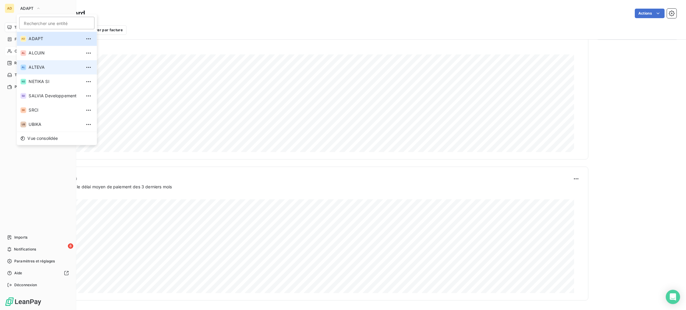
click at [42, 65] on span "ALTEVA" at bounding box center [55, 67] width 53 height 6
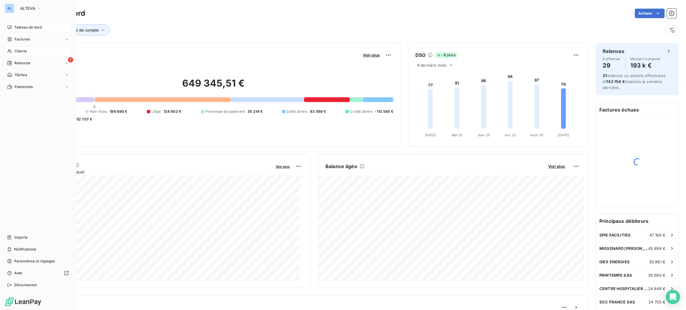
click at [17, 53] on span "Clients" at bounding box center [21, 51] width 12 height 5
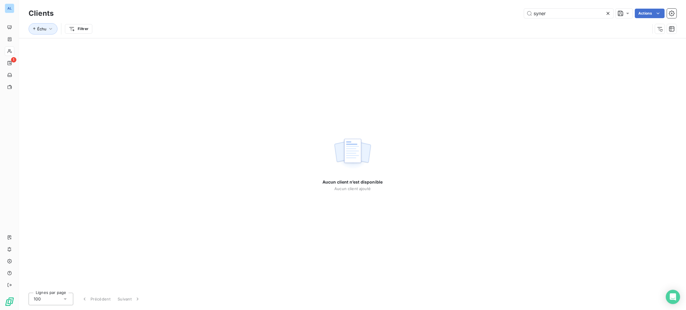
drag, startPoint x: 549, startPoint y: 14, endPoint x: 495, endPoint y: 10, distance: 53.7
click at [498, 11] on div "syner Actions" at bounding box center [369, 14] width 616 height 10
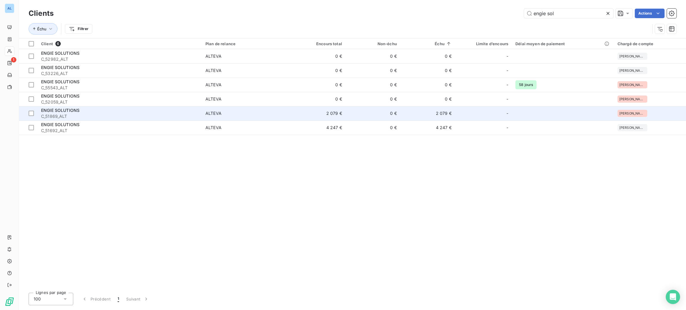
type input "engie sol"
click at [141, 116] on span "C_51869_ALT" at bounding box center [119, 116] width 157 height 6
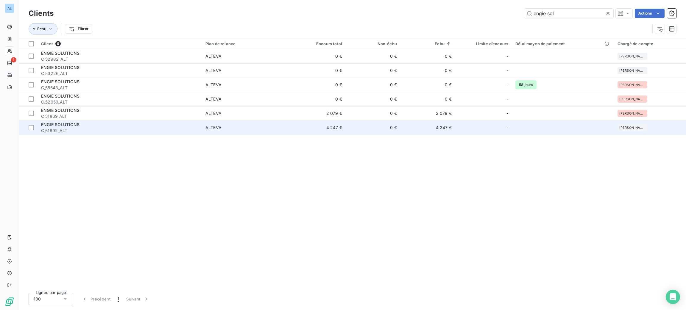
click at [112, 127] on div "ENGIE SOLUTIONS" at bounding box center [119, 125] width 157 height 6
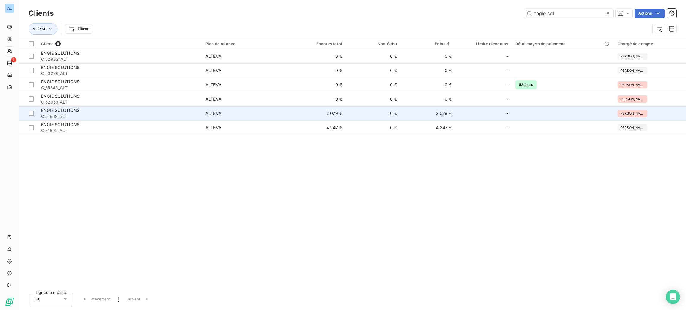
click at [181, 110] on div "ENGIE SOLUTIONS" at bounding box center [119, 110] width 157 height 6
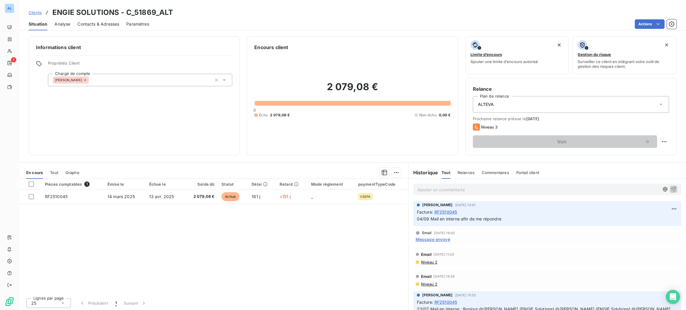
click at [87, 26] on span "Contacts & Adresses" at bounding box center [98, 24] width 42 height 6
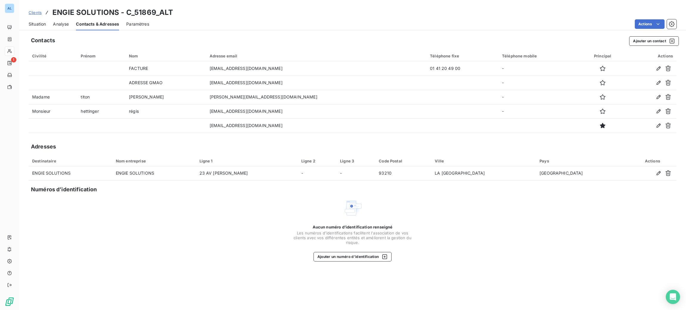
click at [42, 24] on span "Situation" at bounding box center [37, 24] width 17 height 6
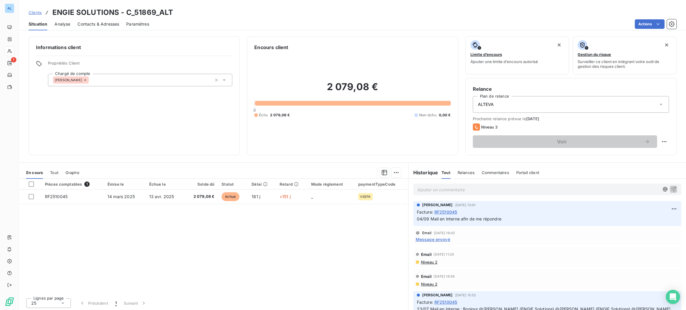
click at [514, 192] on p "Ajouter un commentaire ﻿" at bounding box center [538, 189] width 242 height 7
drag, startPoint x: 525, startPoint y: 186, endPoint x: 346, endPoint y: 153, distance: 182.3
click at [346, 153] on div "Informations client Propriétés Client Chargé de compte [PERSON_NAME] client 2 0…" at bounding box center [352, 171] width 667 height 277
copy span "12/09 J'adresse courrier de MED + facture + BDC"
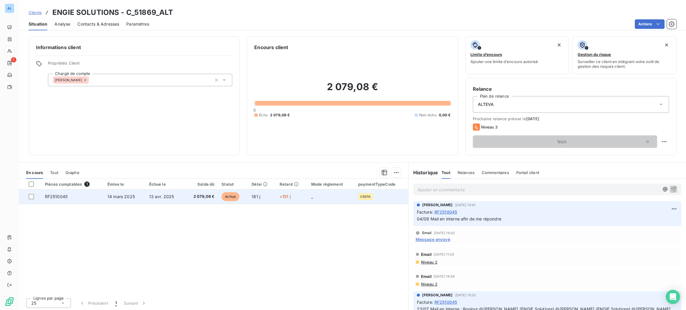
click at [231, 203] on td "échue" at bounding box center [233, 197] width 30 height 14
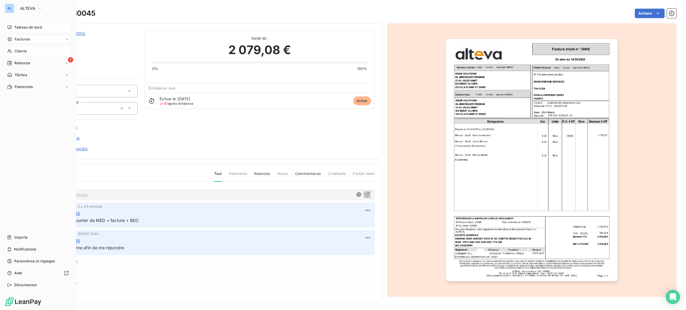
click at [18, 31] on div "Tableau de bord" at bounding box center [38, 28] width 66 height 10
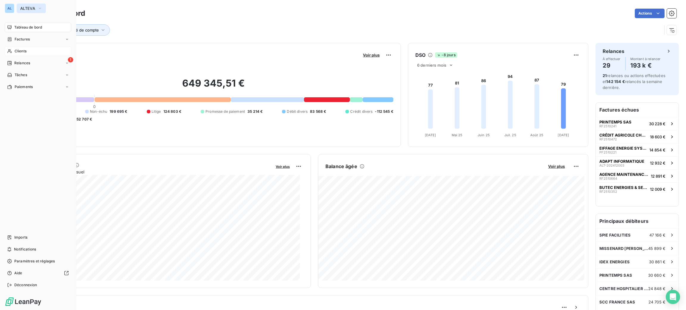
click at [24, 5] on button "ALTEVA" at bounding box center [31, 9] width 29 height 10
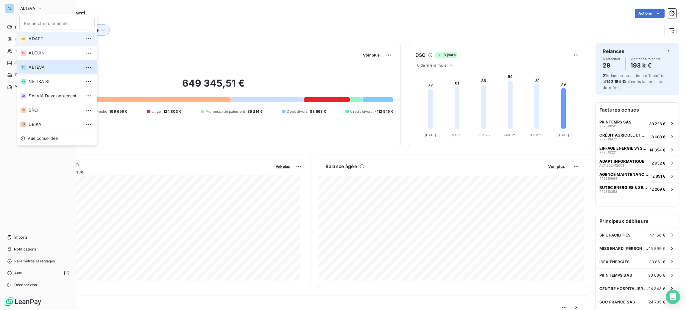
click at [43, 37] on span "ADAPT" at bounding box center [55, 39] width 53 height 6
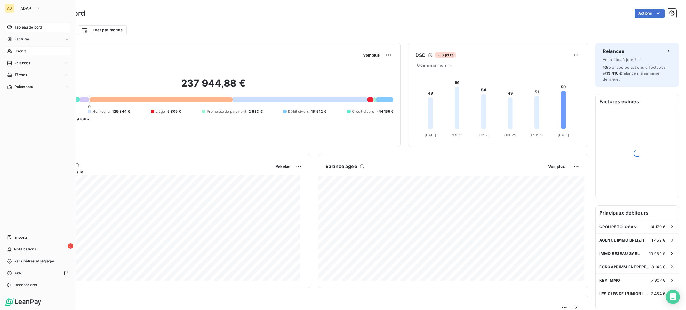
click at [22, 52] on span "Clients" at bounding box center [21, 51] width 12 height 5
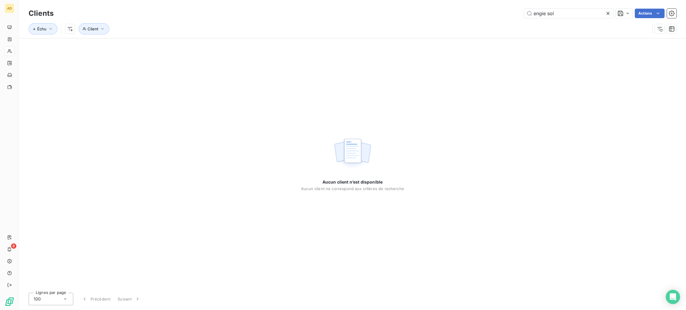
drag, startPoint x: 519, startPoint y: 13, endPoint x: 502, endPoint y: 12, distance: 16.4
click at [502, 12] on div "engie sol Actions" at bounding box center [369, 14] width 616 height 10
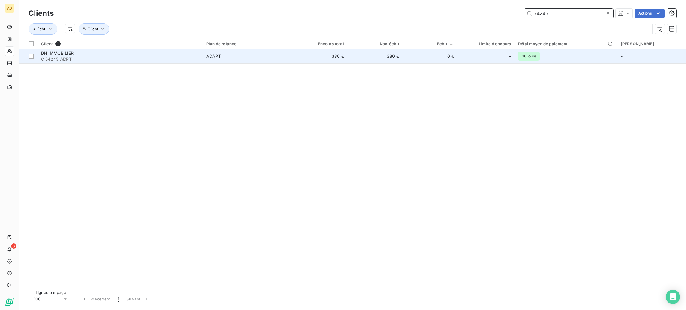
type input "54245"
click at [203, 49] on td "DH IMMOBILIER C_54245_ADPT" at bounding box center [120, 56] width 165 height 14
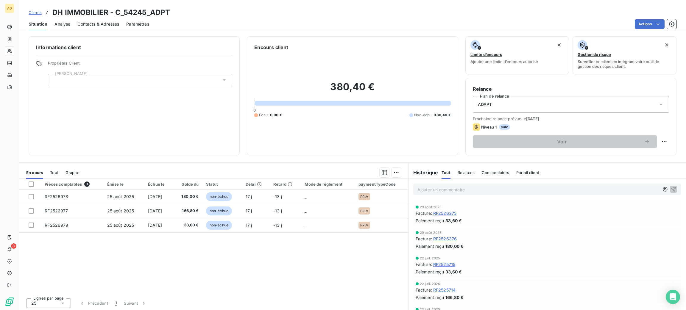
scroll to position [45, 0]
click at [446, 267] on span "RF2525714" at bounding box center [444, 269] width 22 height 6
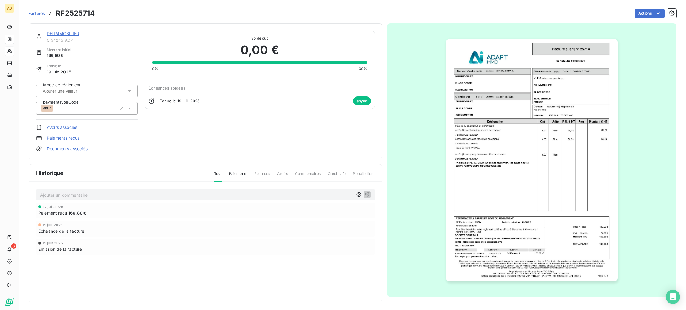
click at [487, 161] on img "button" at bounding box center [531, 160] width 171 height 242
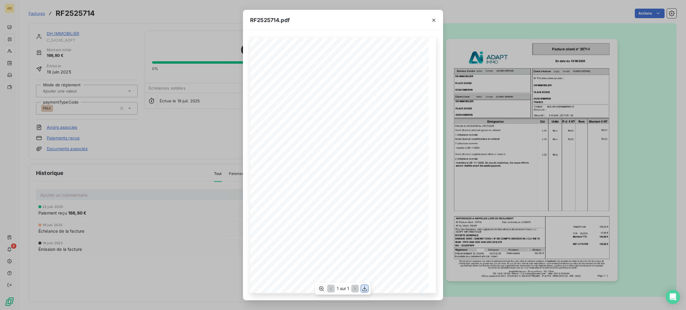
click at [364, 287] on icon "button" at bounding box center [365, 289] width 6 height 6
click at [433, 18] on icon "button" at bounding box center [434, 20] width 6 height 6
